Goal: Information Seeking & Learning: Learn about a topic

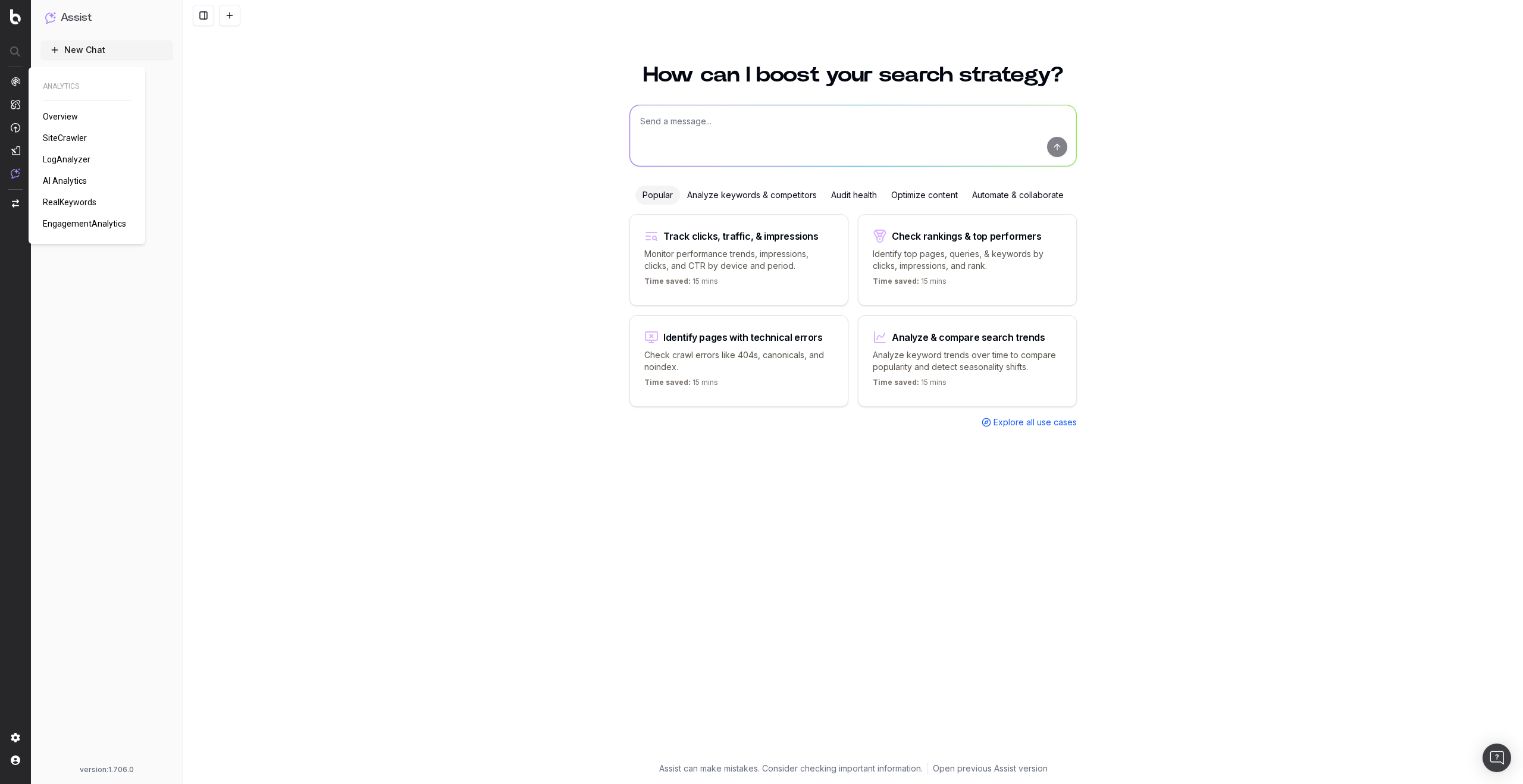
click at [73, 179] on span "AI Analytics" at bounding box center [65, 180] width 44 height 10
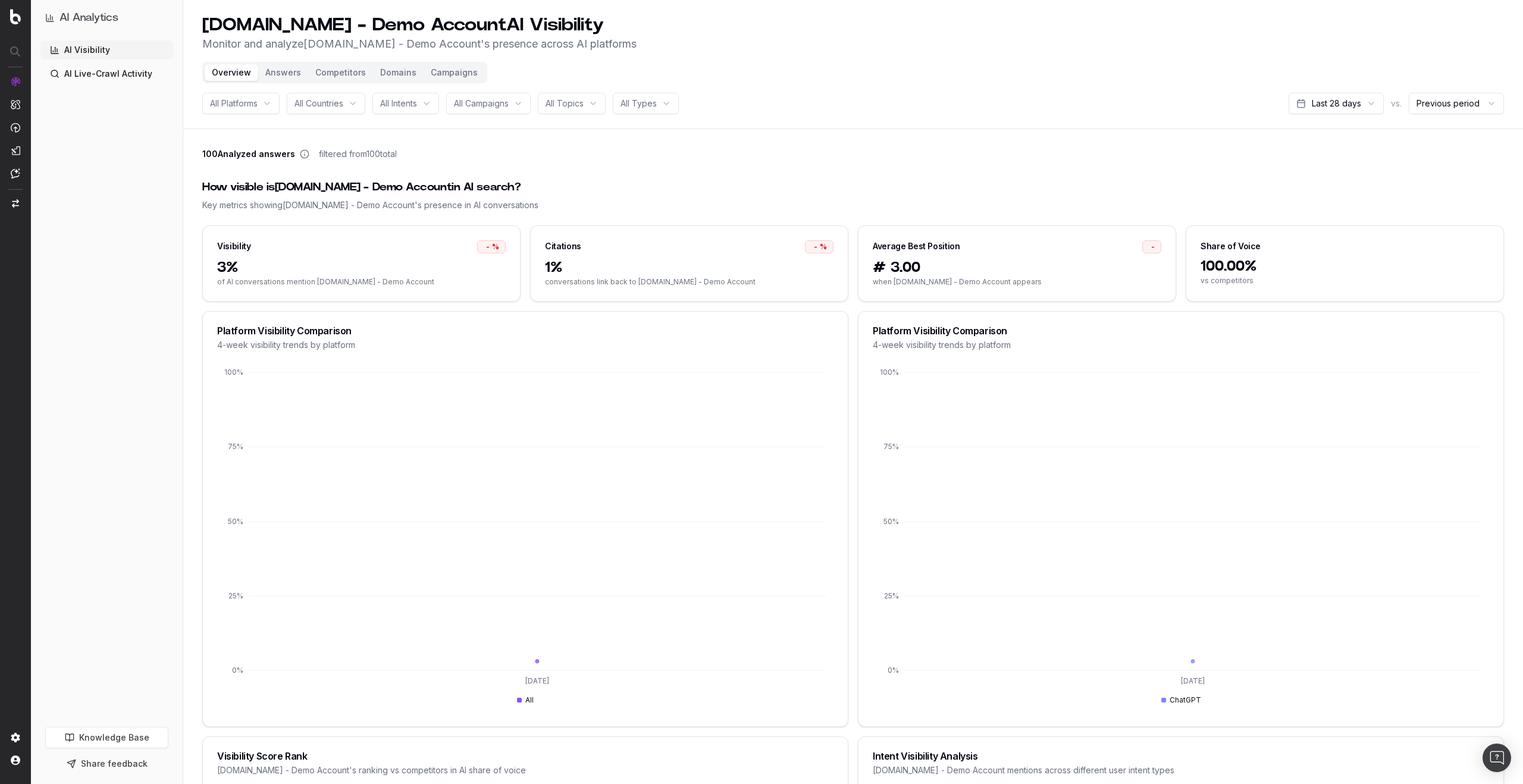
click at [458, 65] on button "Campaigns" at bounding box center [454, 72] width 61 height 16
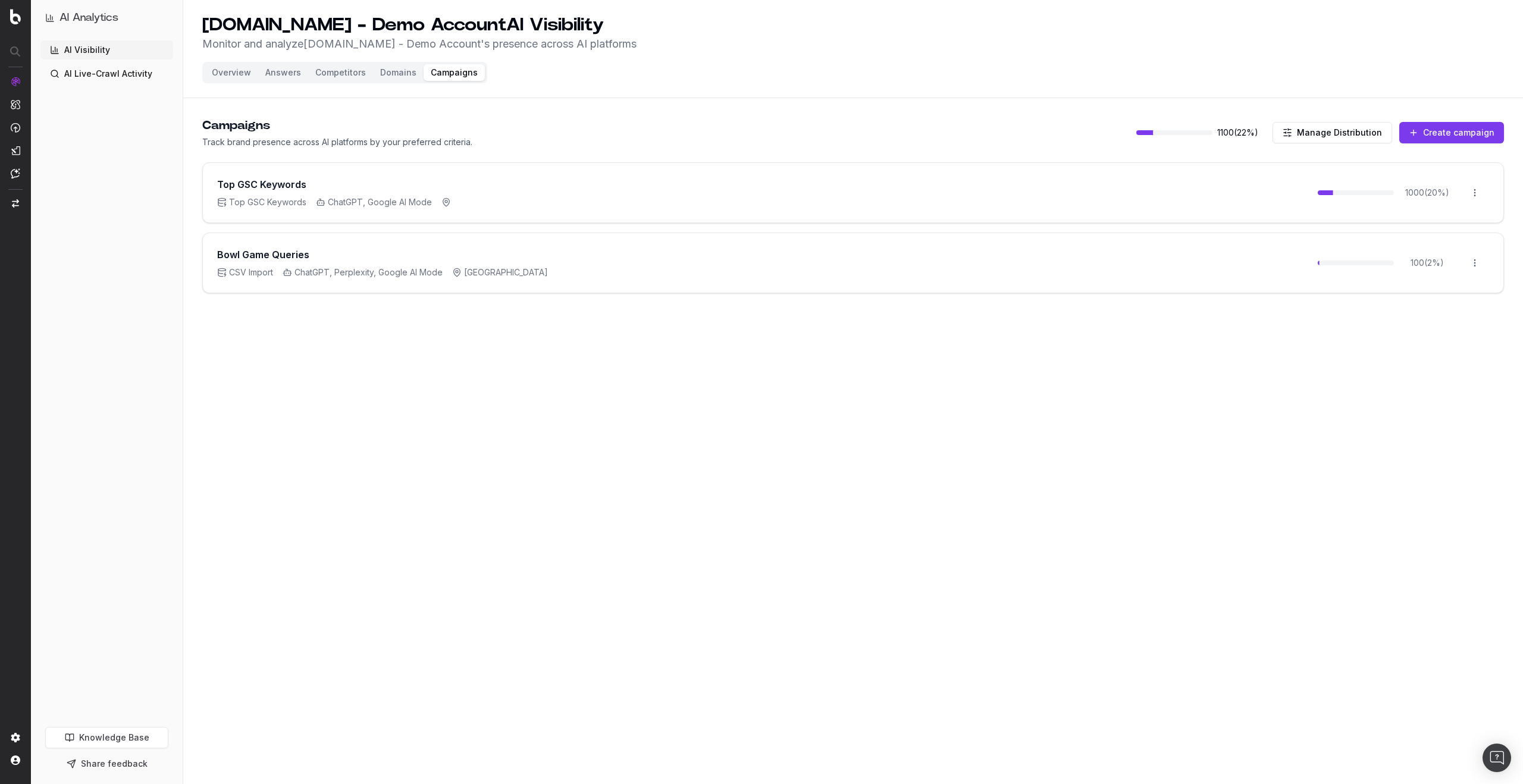
click at [406, 71] on button "Domains" at bounding box center [398, 72] width 51 height 16
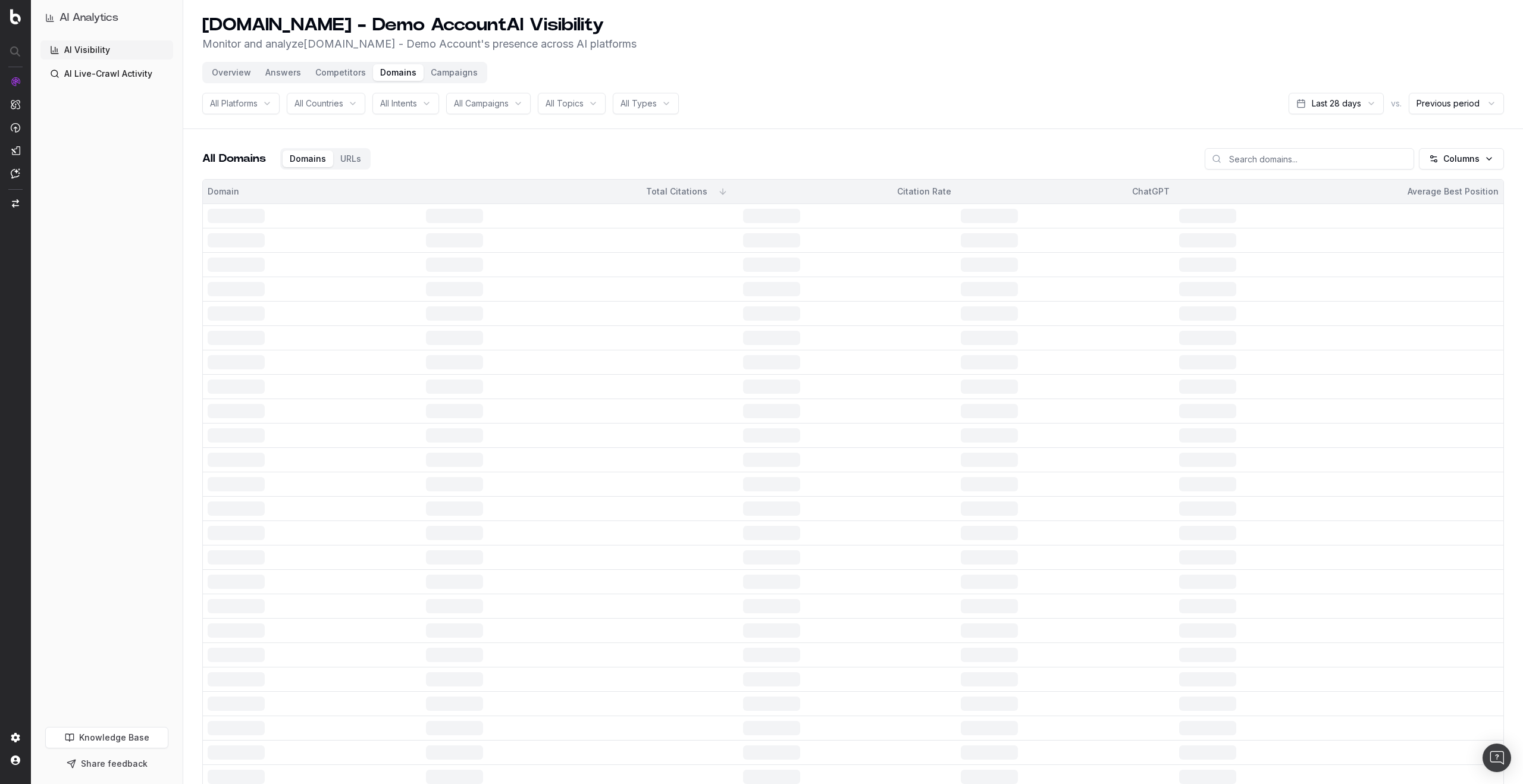
click at [445, 73] on button "Campaigns" at bounding box center [454, 72] width 61 height 16
